Goal: Task Accomplishment & Management: Manage account settings

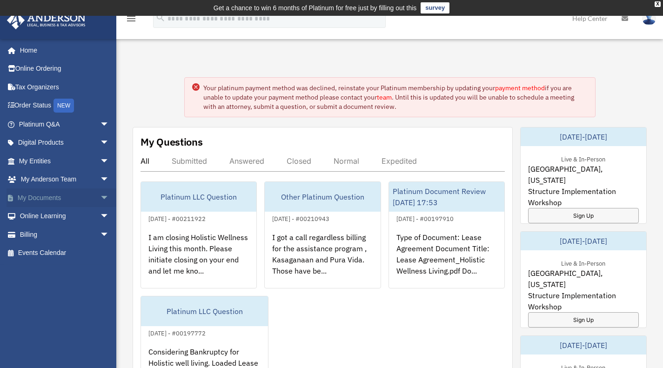
click at [100, 196] on span "arrow_drop_down" at bounding box center [109, 197] width 19 height 19
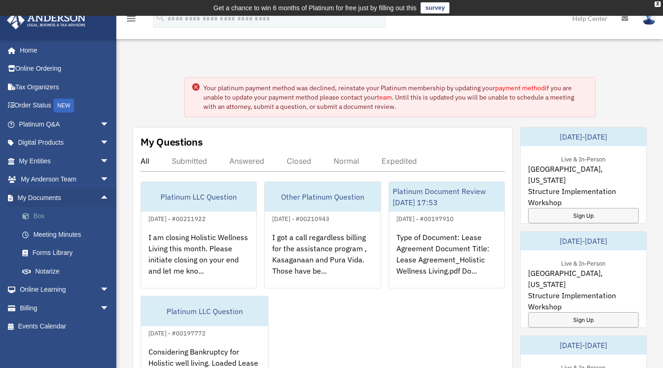
click at [41, 220] on link "Box" at bounding box center [68, 216] width 110 height 19
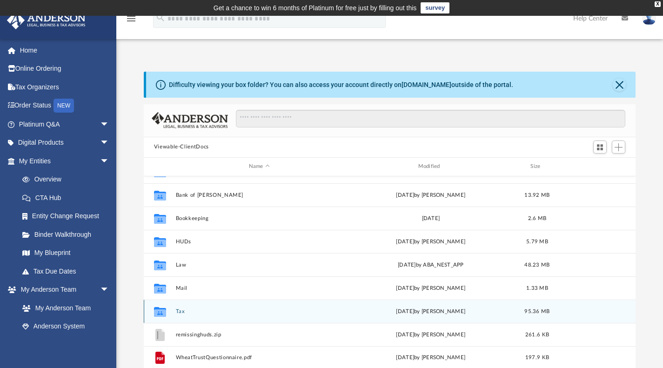
scroll to position [47, 0]
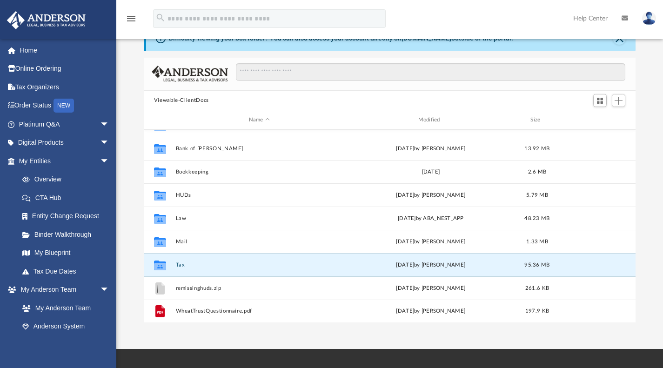
click at [180, 263] on button "Tax" at bounding box center [258, 264] width 167 height 6
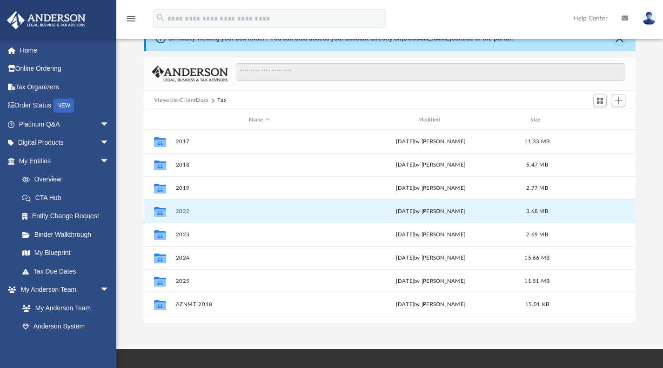
click at [188, 212] on button "2022" at bounding box center [258, 211] width 167 height 6
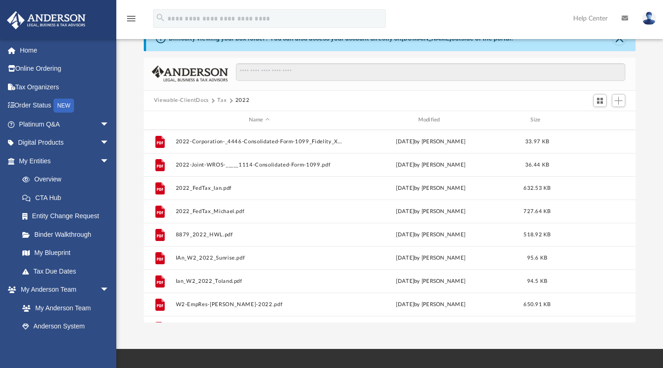
click at [220, 97] on button "Tax" at bounding box center [221, 100] width 9 height 8
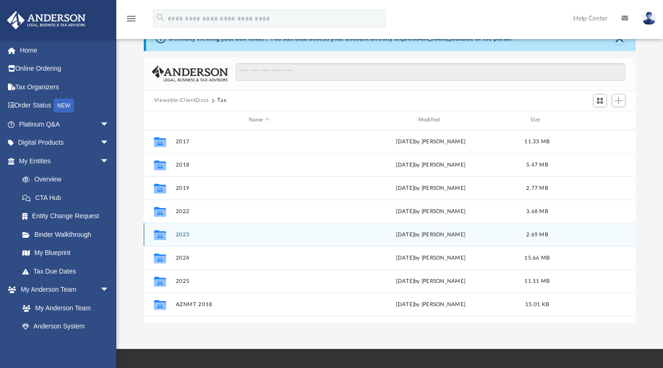
click at [160, 238] on icon "grid" at bounding box center [160, 235] width 12 height 7
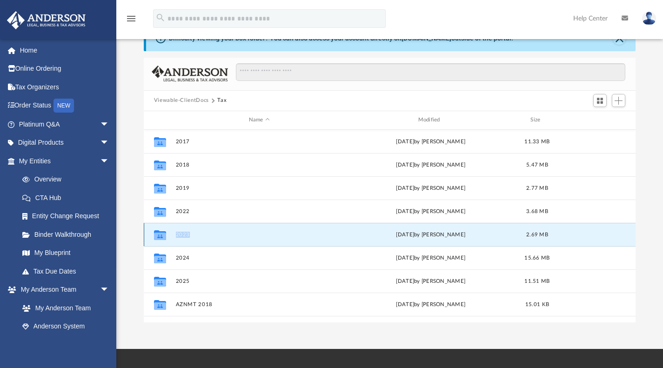
click at [160, 238] on icon "grid" at bounding box center [160, 235] width 12 height 7
click at [163, 232] on icon "grid" at bounding box center [160, 235] width 12 height 7
click at [186, 233] on button "2023" at bounding box center [258, 234] width 167 height 6
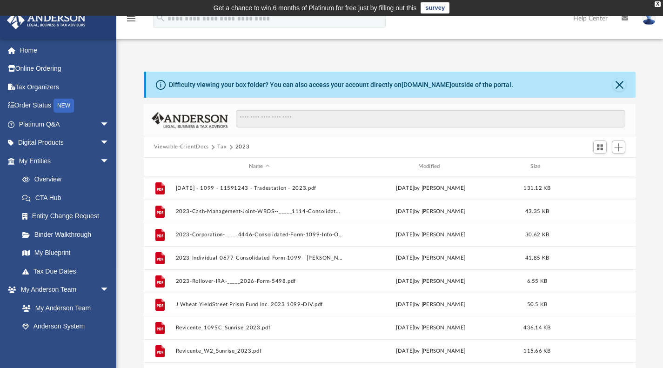
click at [220, 147] on button "Tax" at bounding box center [221, 147] width 9 height 8
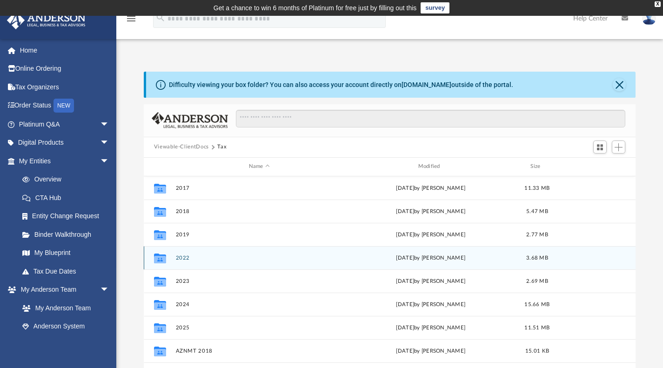
click at [178, 256] on button "2022" at bounding box center [258, 257] width 167 height 6
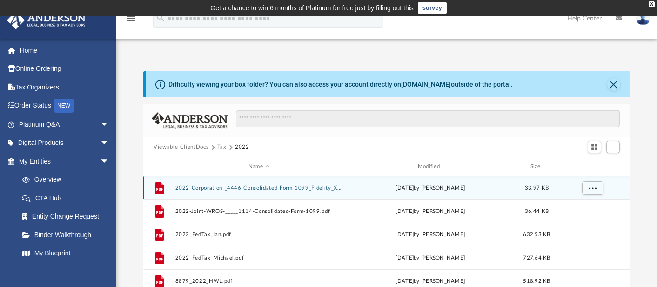
scroll to position [7, 7]
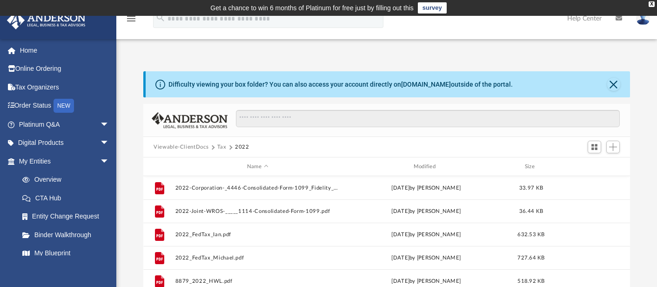
click at [221, 145] on button "Tax" at bounding box center [221, 147] width 9 height 8
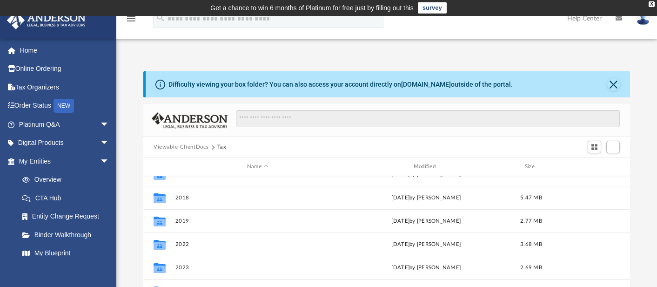
scroll to position [47, 0]
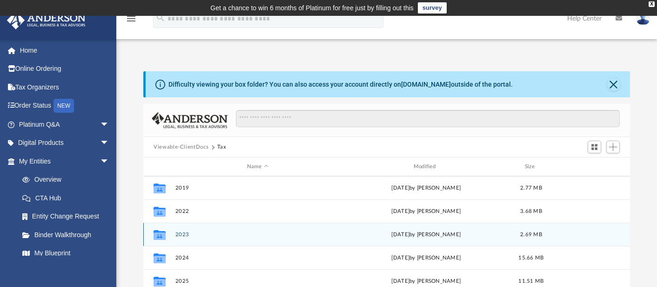
click at [185, 232] on button "2023" at bounding box center [257, 234] width 165 height 6
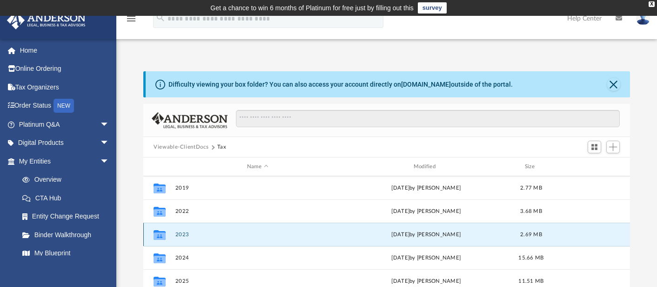
click at [185, 232] on button "2023" at bounding box center [257, 234] width 165 height 6
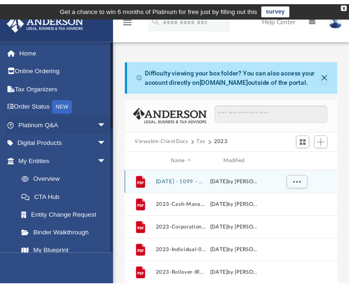
scroll to position [204, 202]
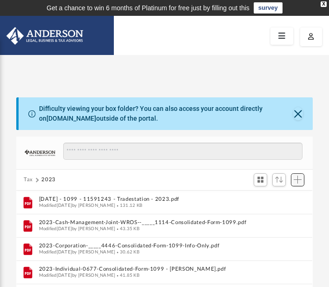
click at [299, 181] on span "Add" at bounding box center [298, 179] width 8 height 8
click at [280, 198] on li "Upload" at bounding box center [285, 198] width 30 height 10
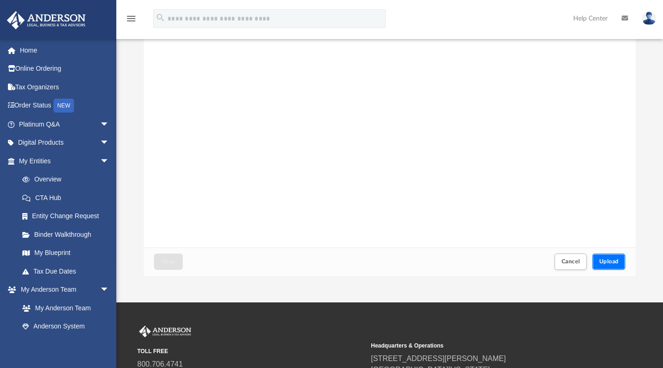
click at [611, 262] on span "Upload" at bounding box center [609, 262] width 20 height 6
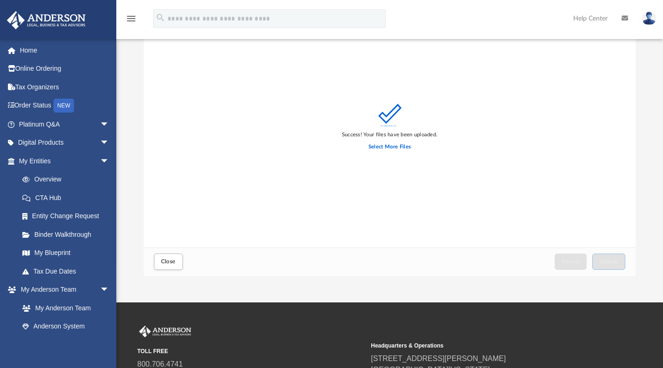
scroll to position [0, 0]
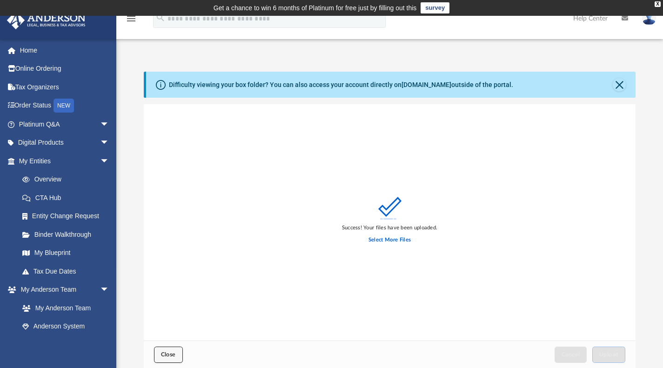
click at [176, 356] on button "Close" at bounding box center [168, 355] width 29 height 16
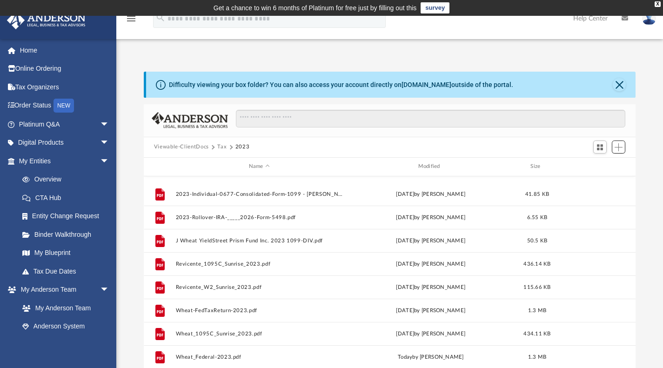
scroll to position [109, 0]
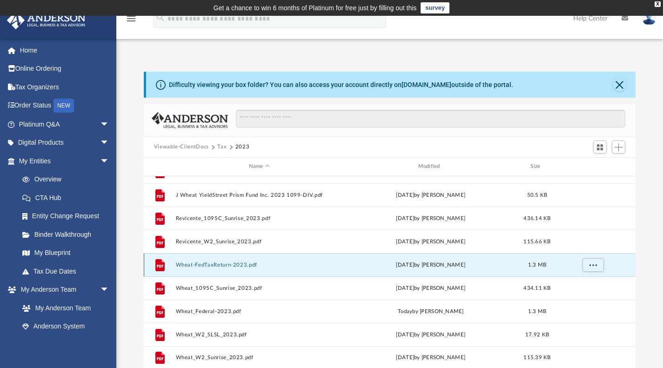
click at [228, 264] on button "Wheat-FedTaxReturn-2023.pdf" at bounding box center [258, 264] width 167 height 6
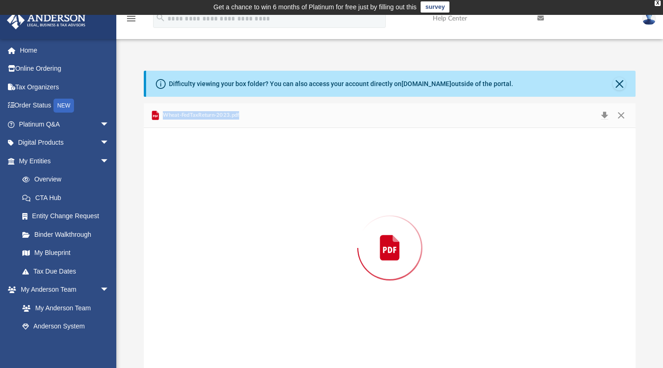
click at [228, 264] on div "Preview" at bounding box center [390, 248] width 492 height 240
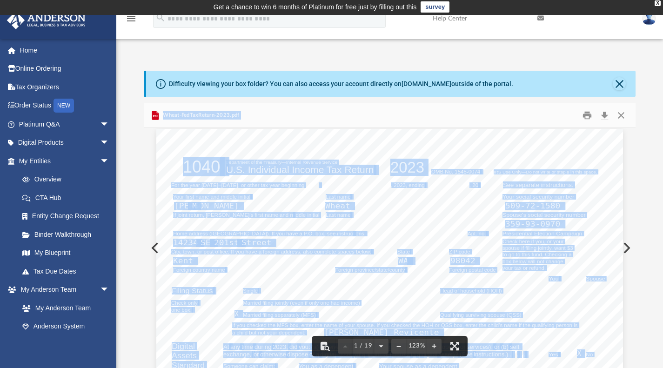
scroll to position [0, 0]
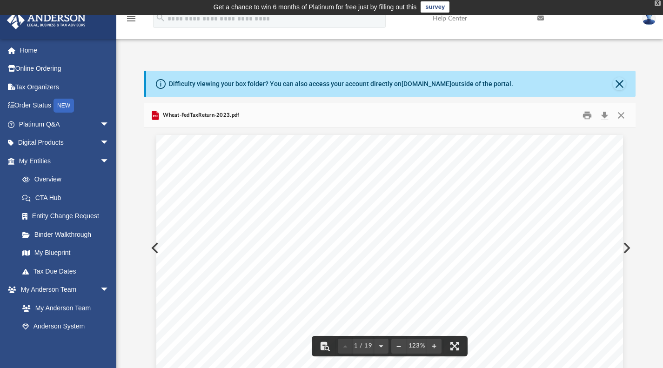
click at [657, 2] on div "X" at bounding box center [658, 3] width 6 height 6
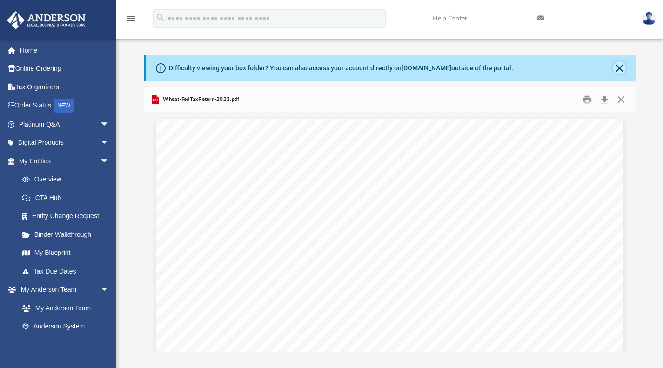
click at [621, 67] on button "Close" at bounding box center [619, 67] width 13 height 13
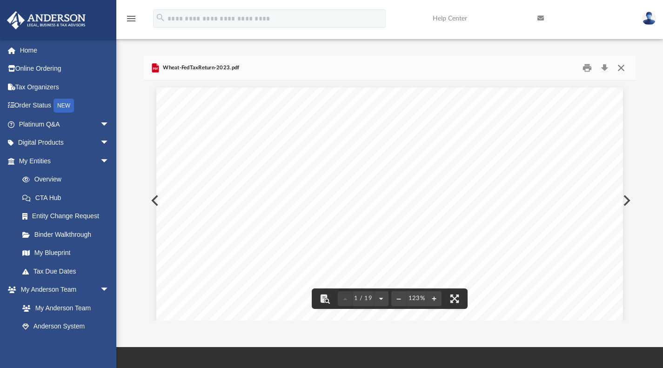
click at [622, 65] on button "Close" at bounding box center [621, 67] width 17 height 14
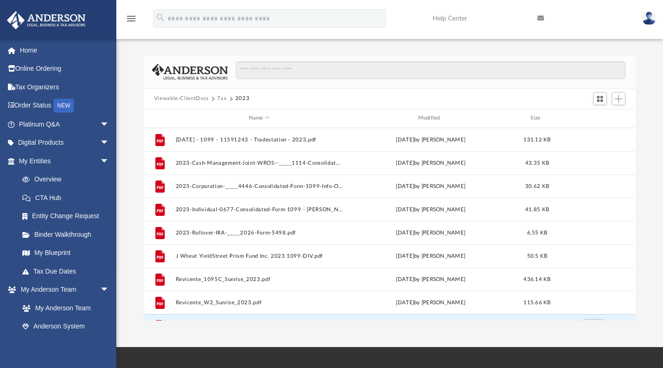
click at [220, 98] on button "Tax" at bounding box center [221, 98] width 9 height 8
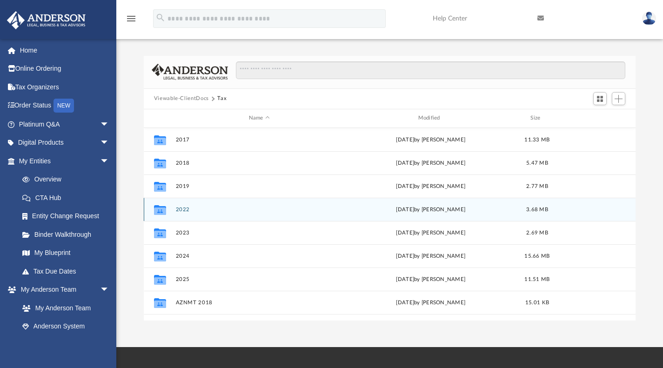
click at [182, 205] on div "Collaborated Folder 2022 [DATE] by [PERSON_NAME] 3.68 MB" at bounding box center [390, 209] width 492 height 23
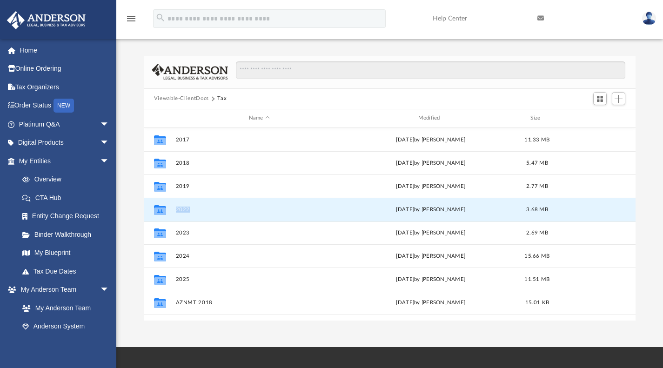
click at [182, 205] on div "Collaborated Folder 2022 [DATE] by [PERSON_NAME] 3.68 MB" at bounding box center [390, 209] width 492 height 23
click at [160, 209] on icon "grid" at bounding box center [160, 210] width 12 height 7
click at [180, 210] on button "2022" at bounding box center [258, 209] width 167 height 6
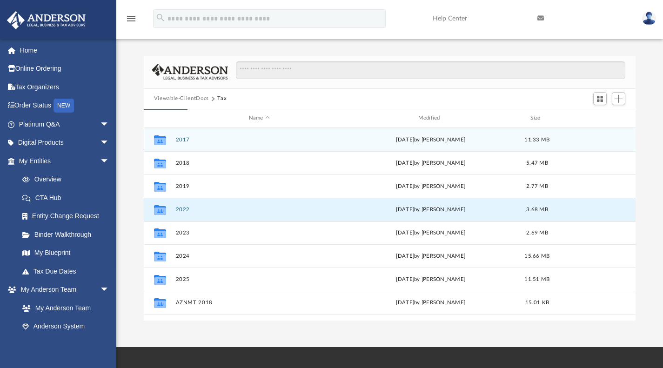
click at [261, 94] on div "Viewable-ClientDocs Tax" at bounding box center [390, 99] width 492 height 20
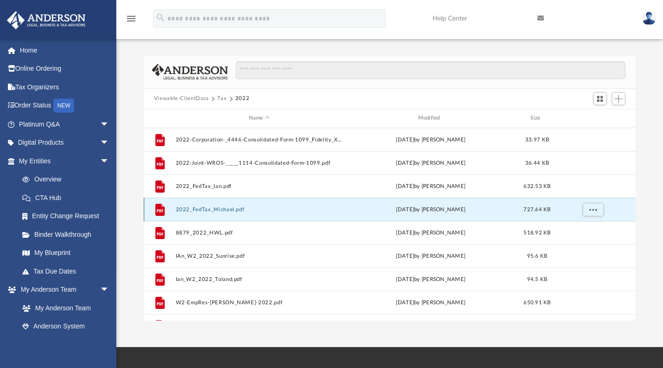
click at [217, 207] on button "2022_FedTax_Michael.pdf" at bounding box center [258, 209] width 167 height 6
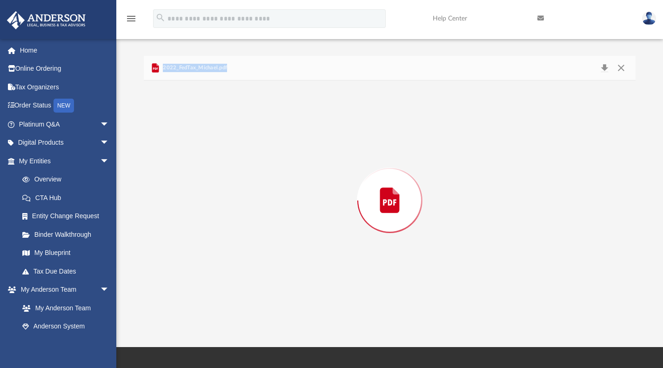
click at [217, 207] on div "Preview" at bounding box center [390, 200] width 492 height 240
